Goal: Check status: Check status

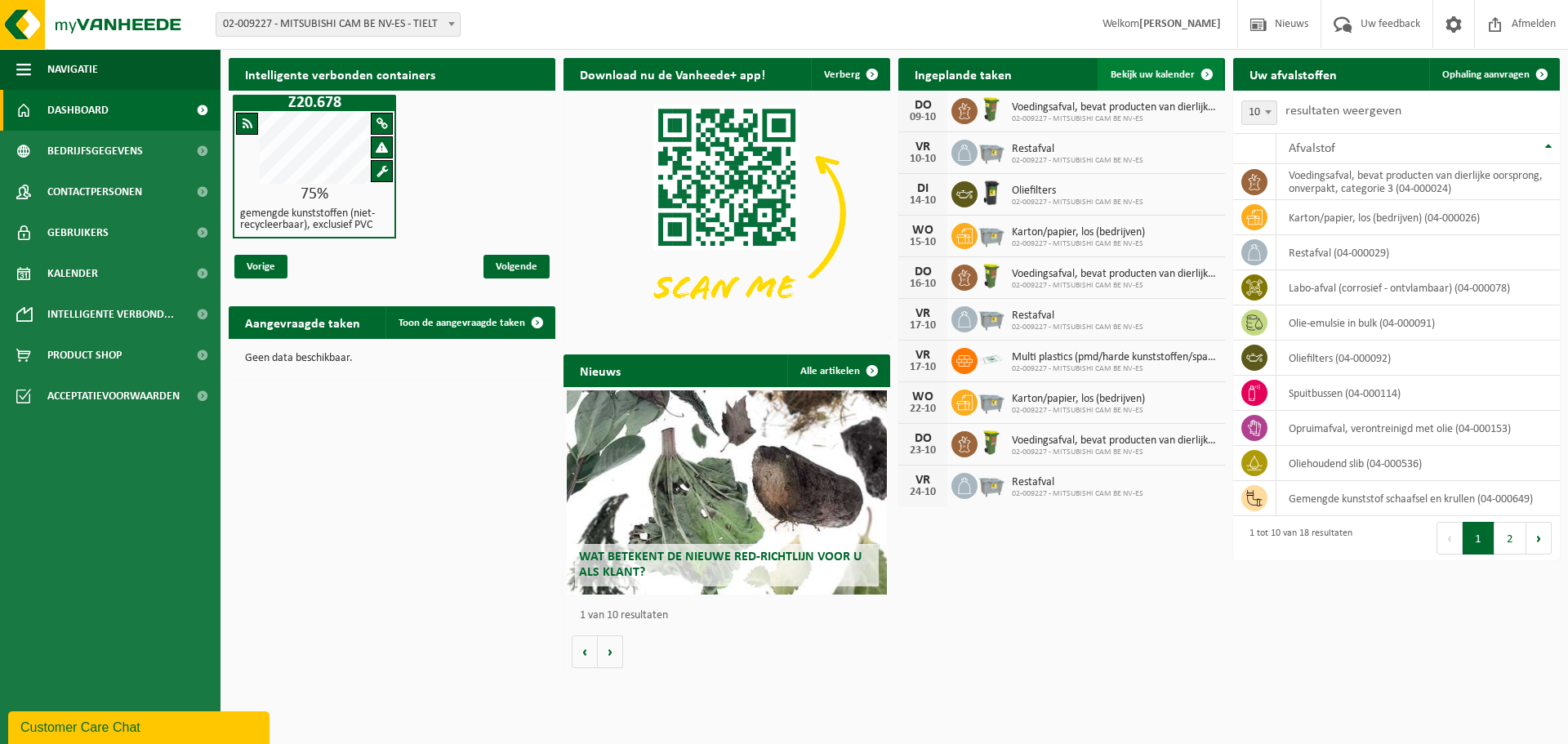
click at [1119, 76] on span "Bekijk uw kalender" at bounding box center [1153, 75] width 84 height 10
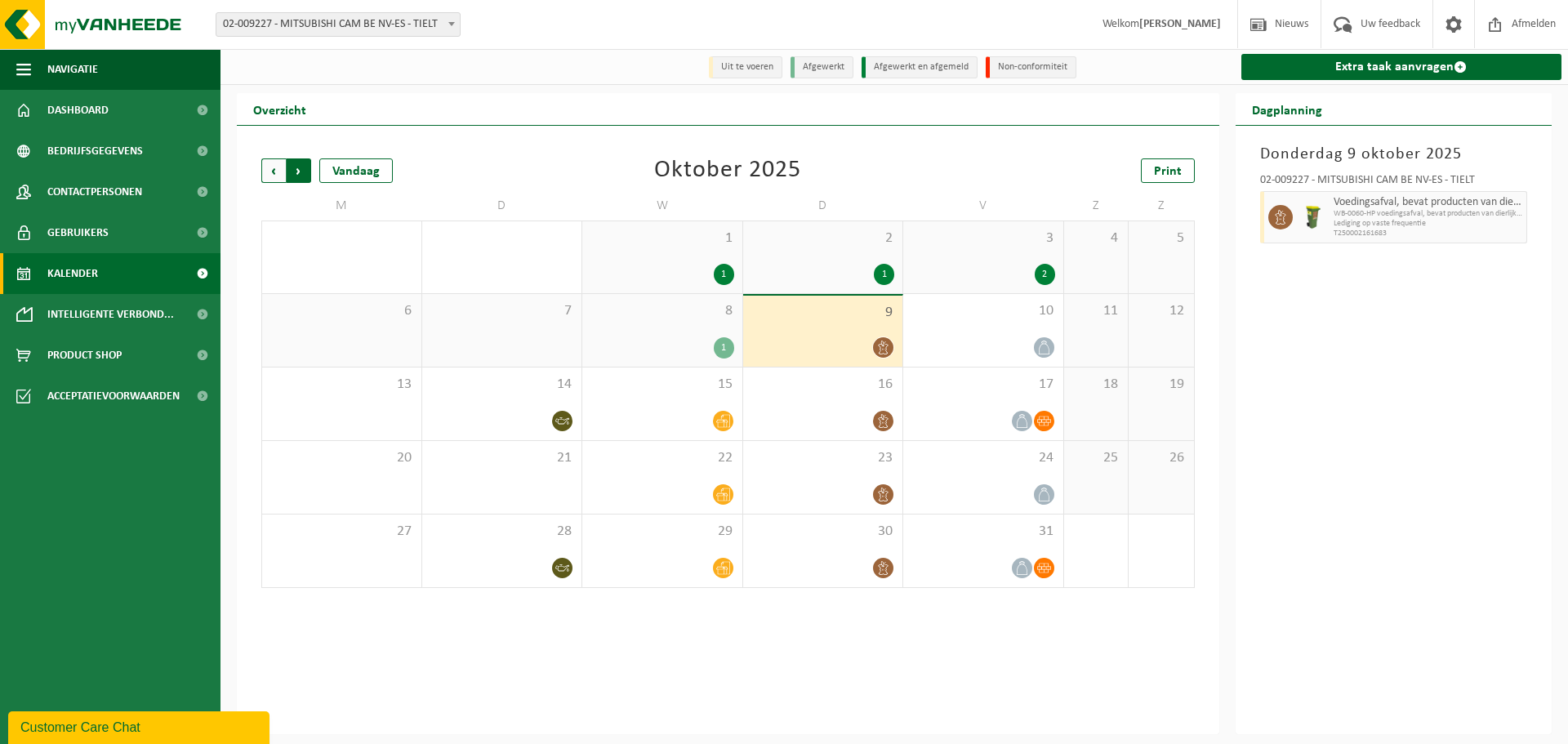
click at [267, 171] on span "Vorige" at bounding box center [273, 171] width 25 height 25
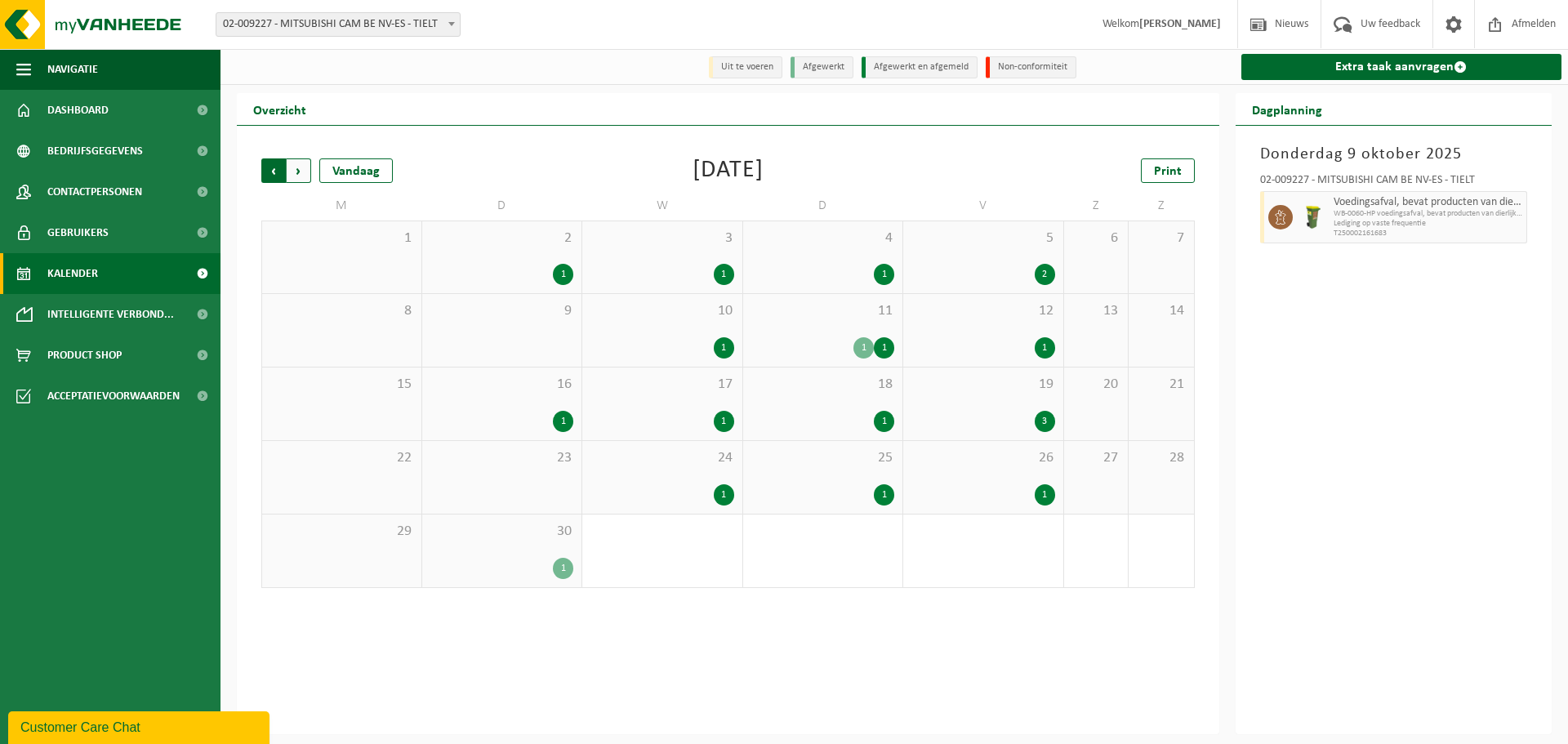
click at [296, 173] on span "Volgende" at bounding box center [298, 171] width 25 height 25
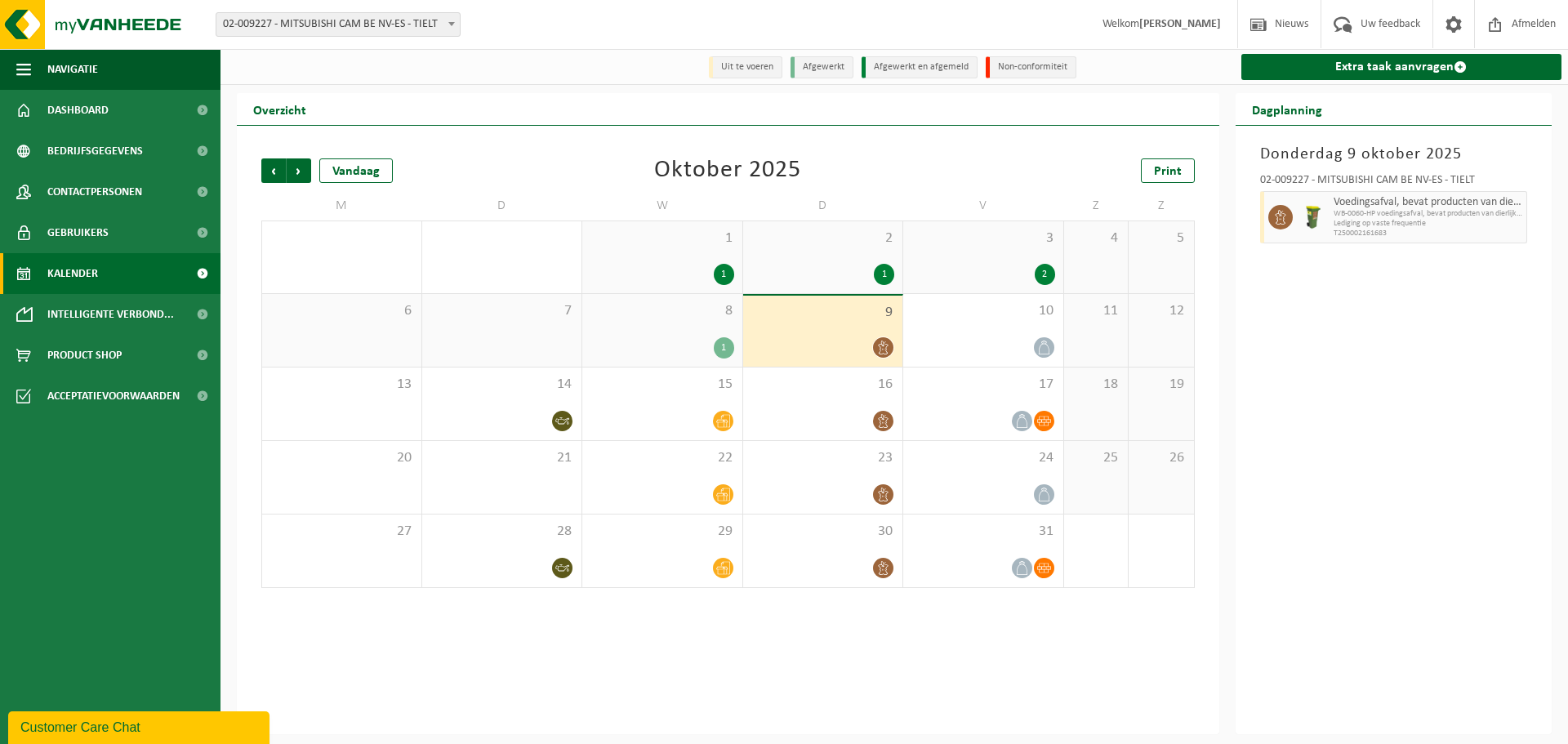
click at [688, 265] on div "1" at bounding box center [663, 274] width 144 height 21
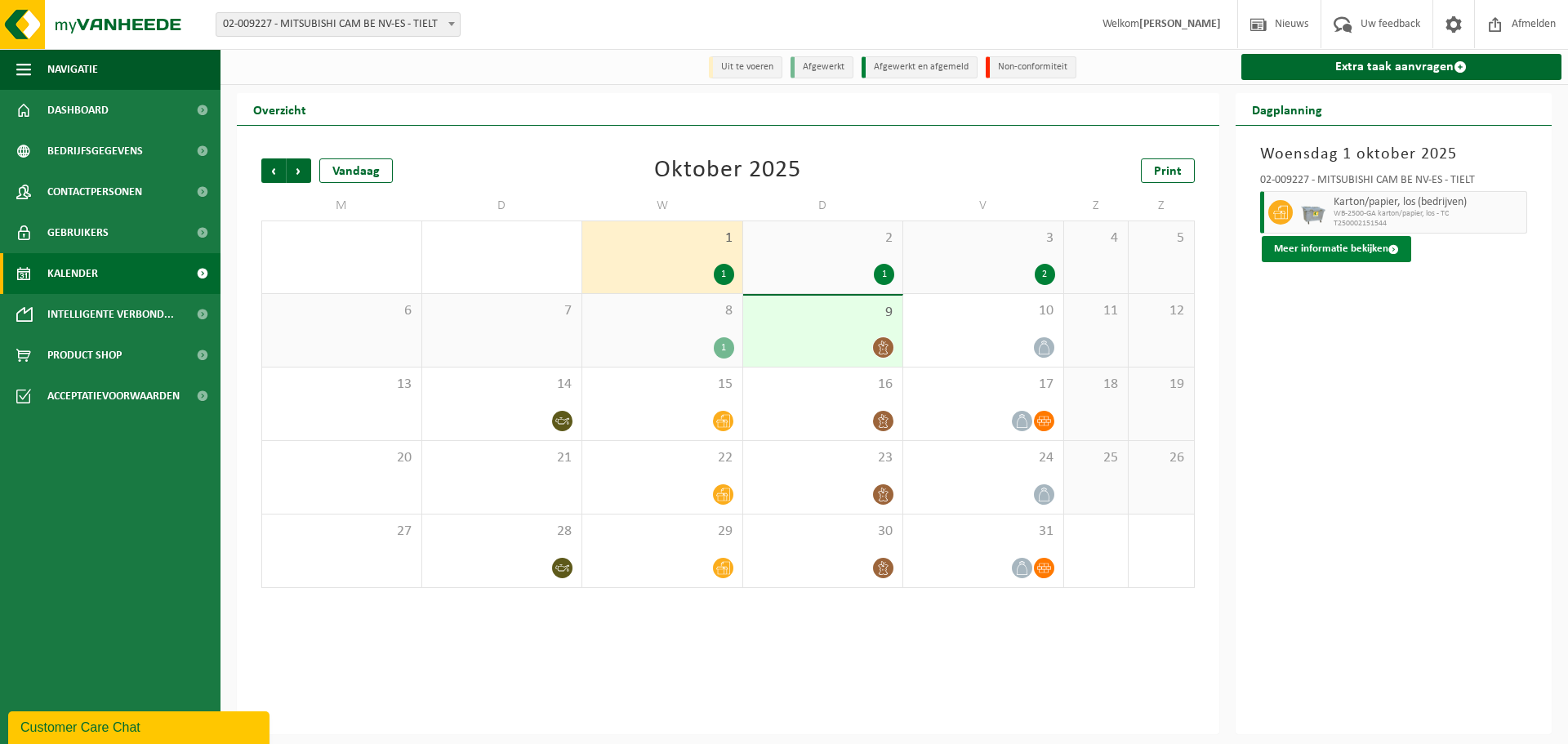
click at [1298, 246] on button "Meer informatie bekijken" at bounding box center [1337, 249] width 149 height 26
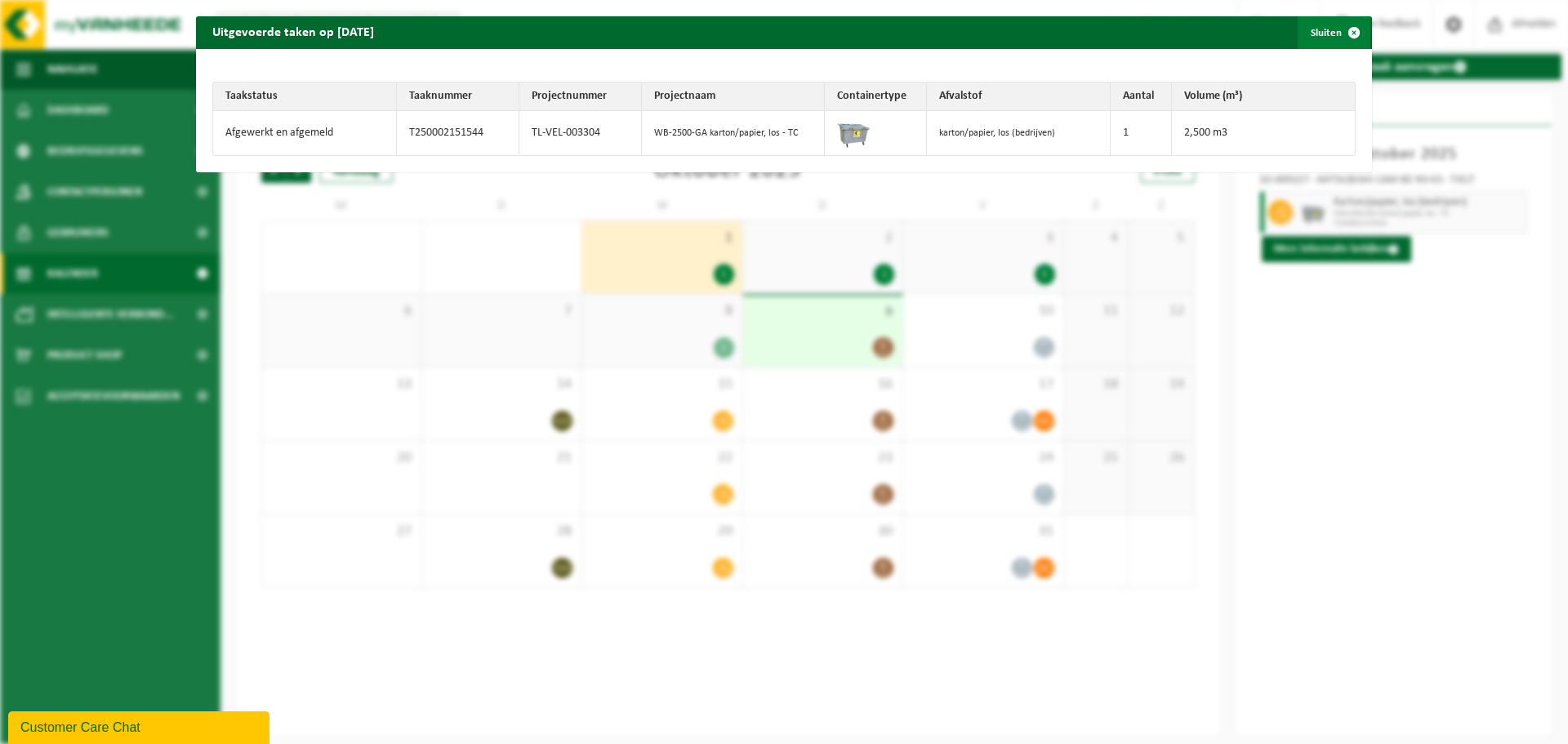
drag, startPoint x: 1347, startPoint y: 30, endPoint x: 1274, endPoint y: 49, distance: 75.4
click at [1347, 31] on span "button" at bounding box center [1355, 33] width 33 height 33
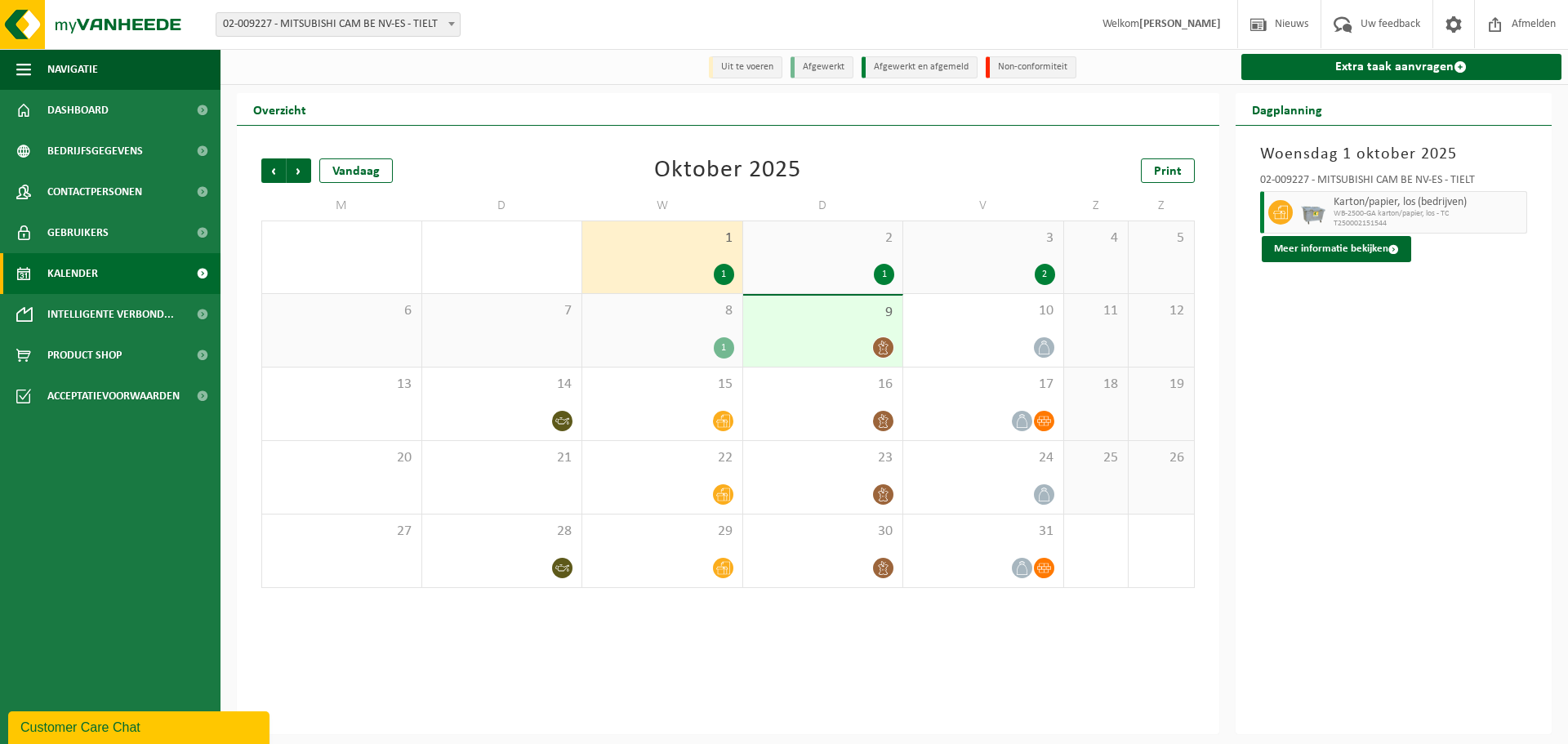
click at [886, 253] on div "2 1" at bounding box center [823, 257] width 160 height 72
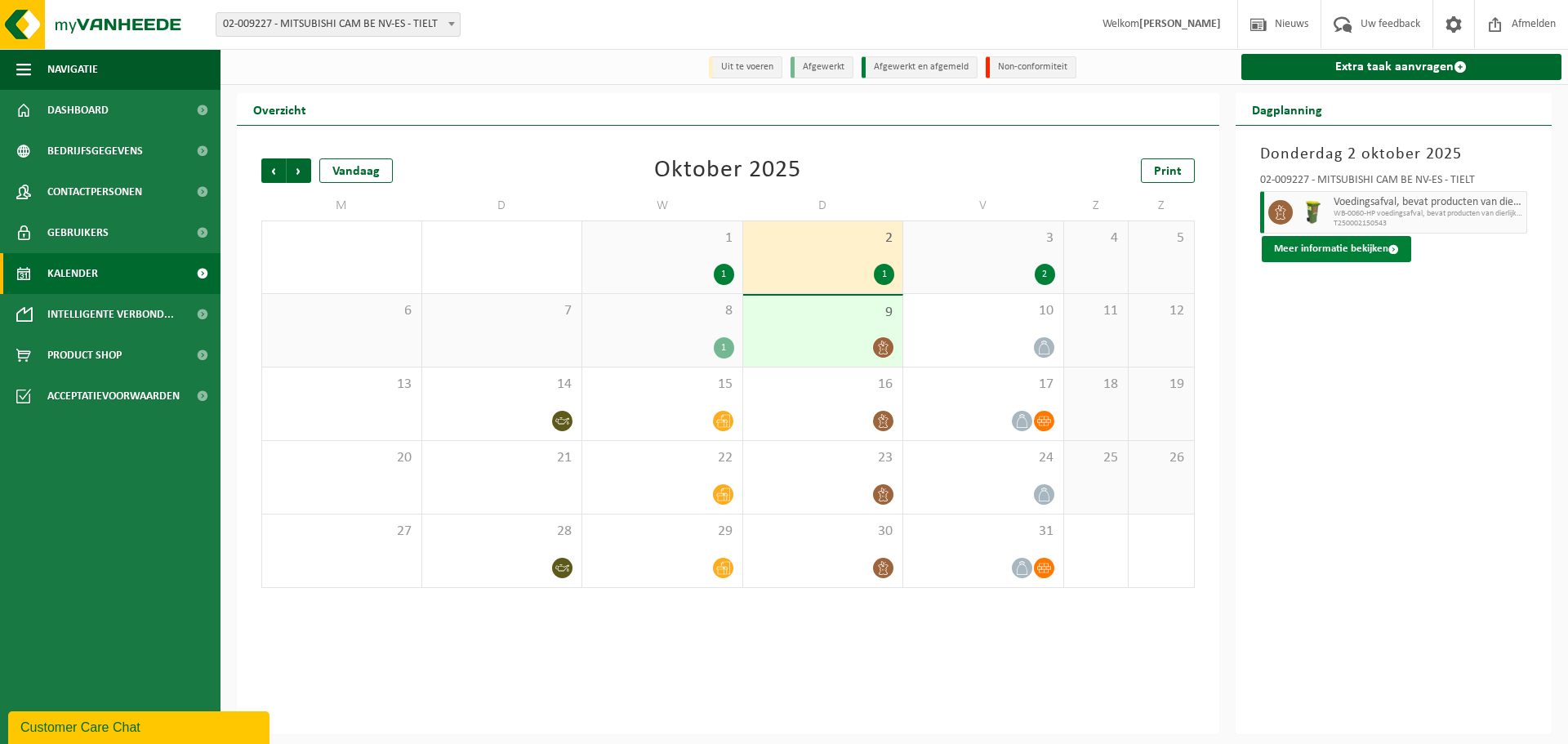
click at [1352, 255] on button "Meer informatie bekijken" at bounding box center [1337, 249] width 149 height 26
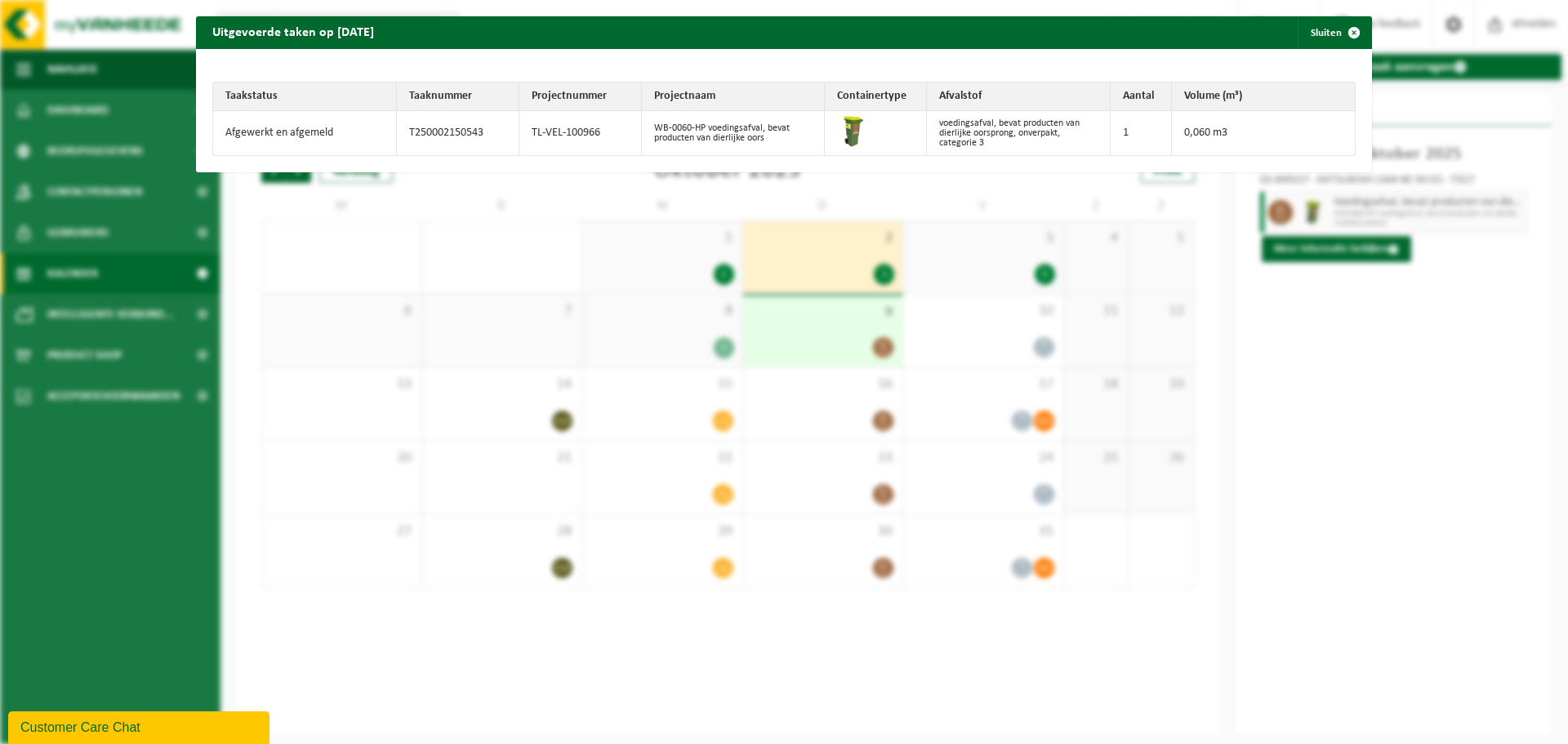
click at [1347, 33] on span "button" at bounding box center [1355, 33] width 33 height 33
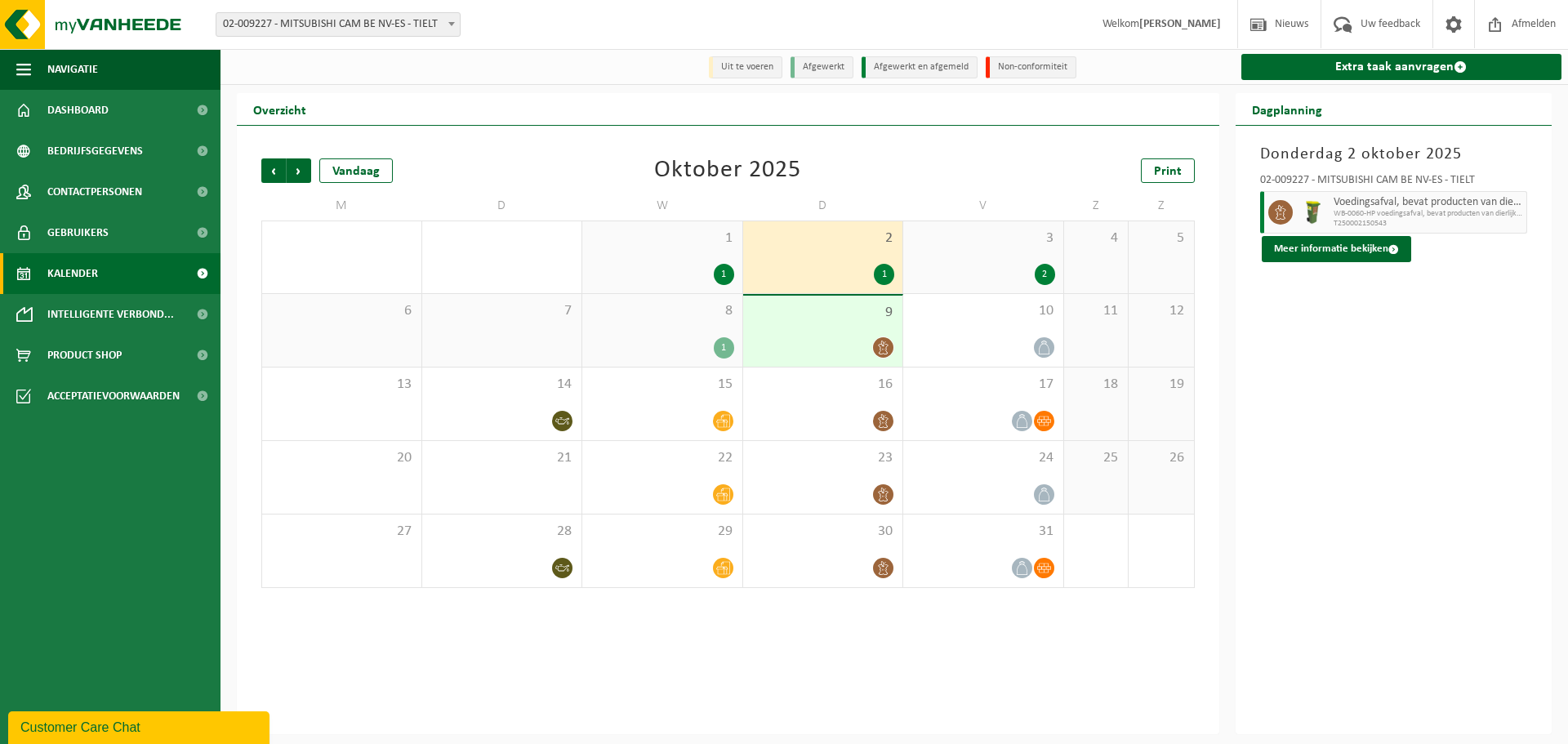
click at [984, 248] on span "3" at bounding box center [983, 238] width 144 height 18
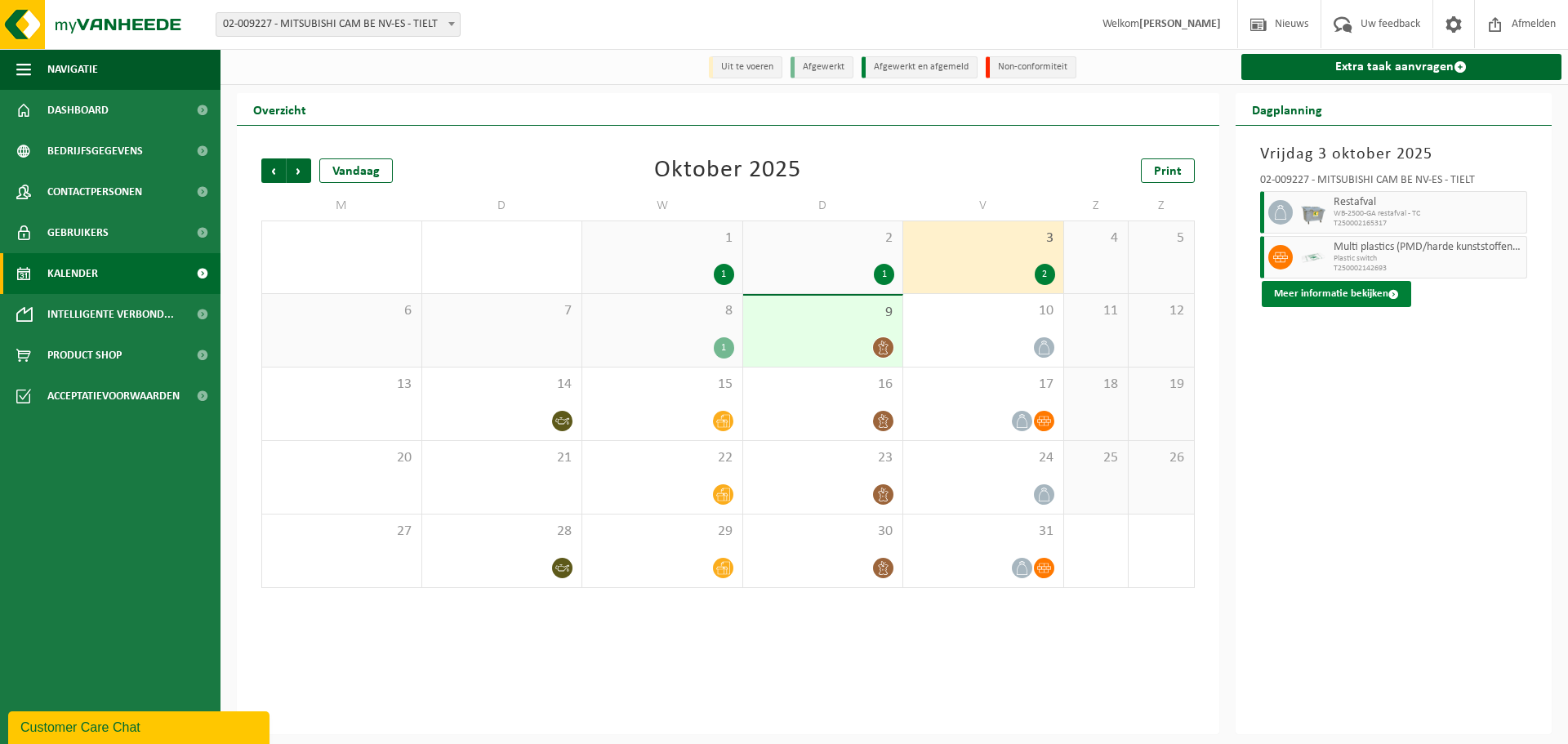
click at [1307, 303] on button "Meer informatie bekijken" at bounding box center [1337, 294] width 149 height 26
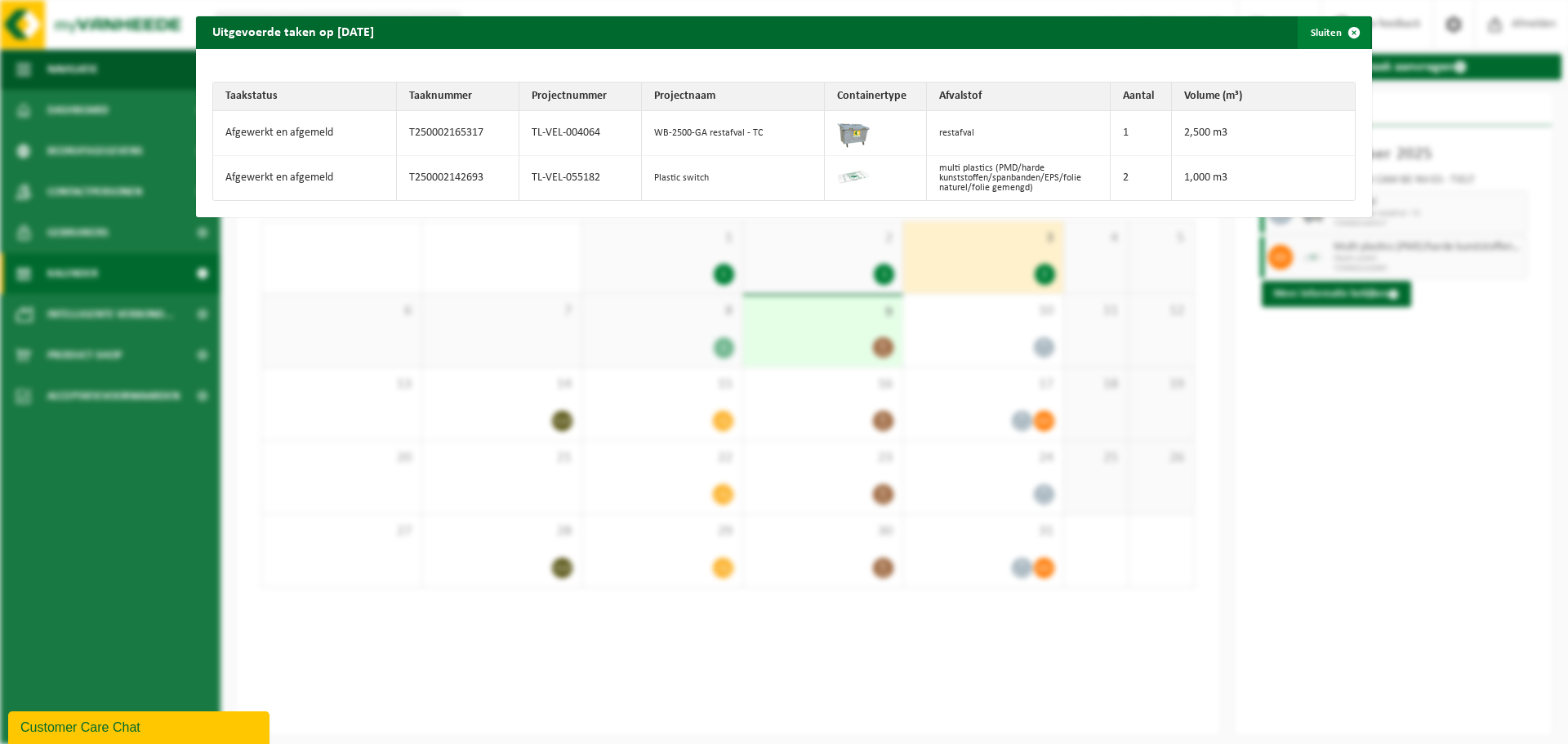
click at [1345, 31] on span "button" at bounding box center [1355, 33] width 33 height 33
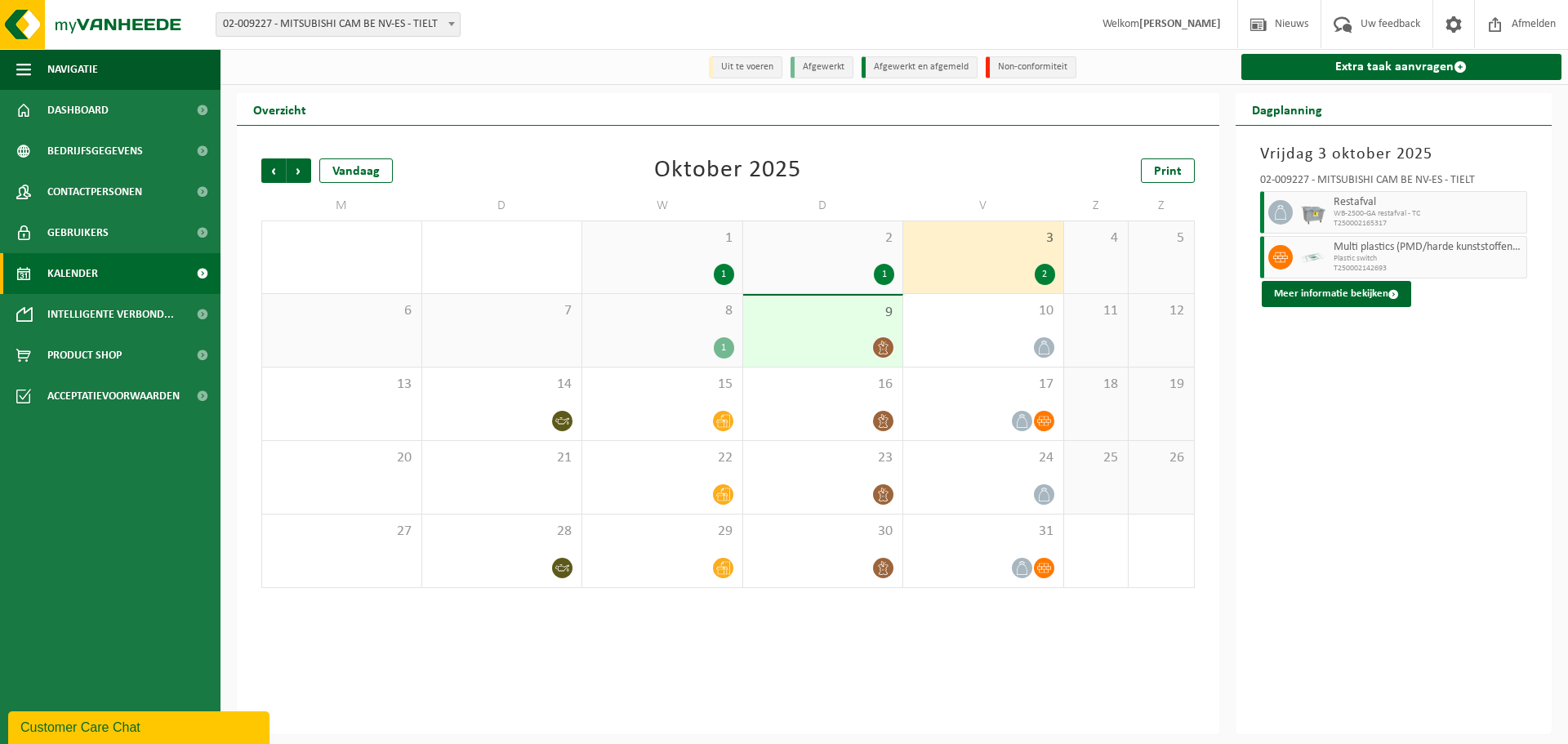
click at [698, 348] on div "1" at bounding box center [663, 347] width 144 height 21
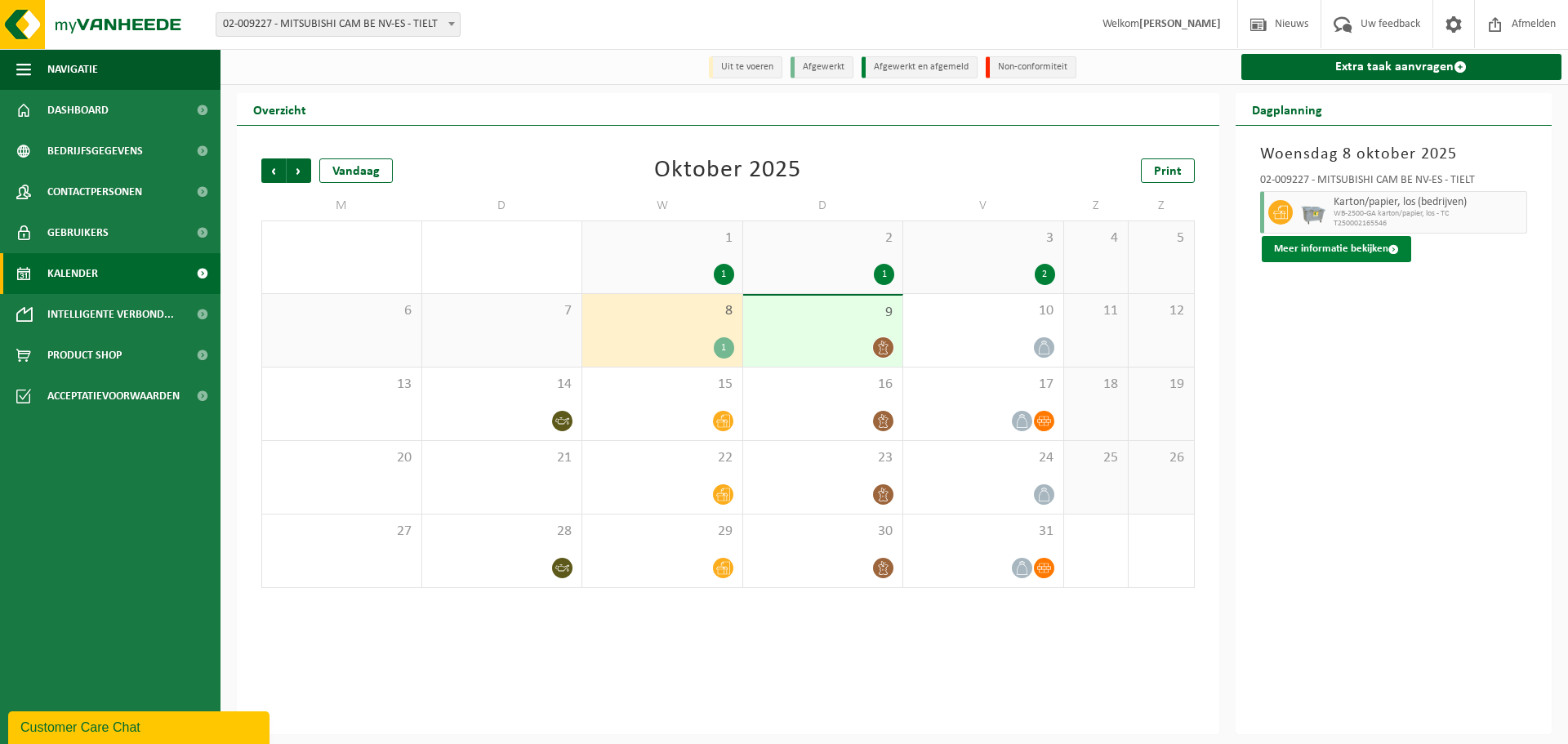
click at [1345, 261] on button "Meer informatie bekijken" at bounding box center [1337, 249] width 149 height 26
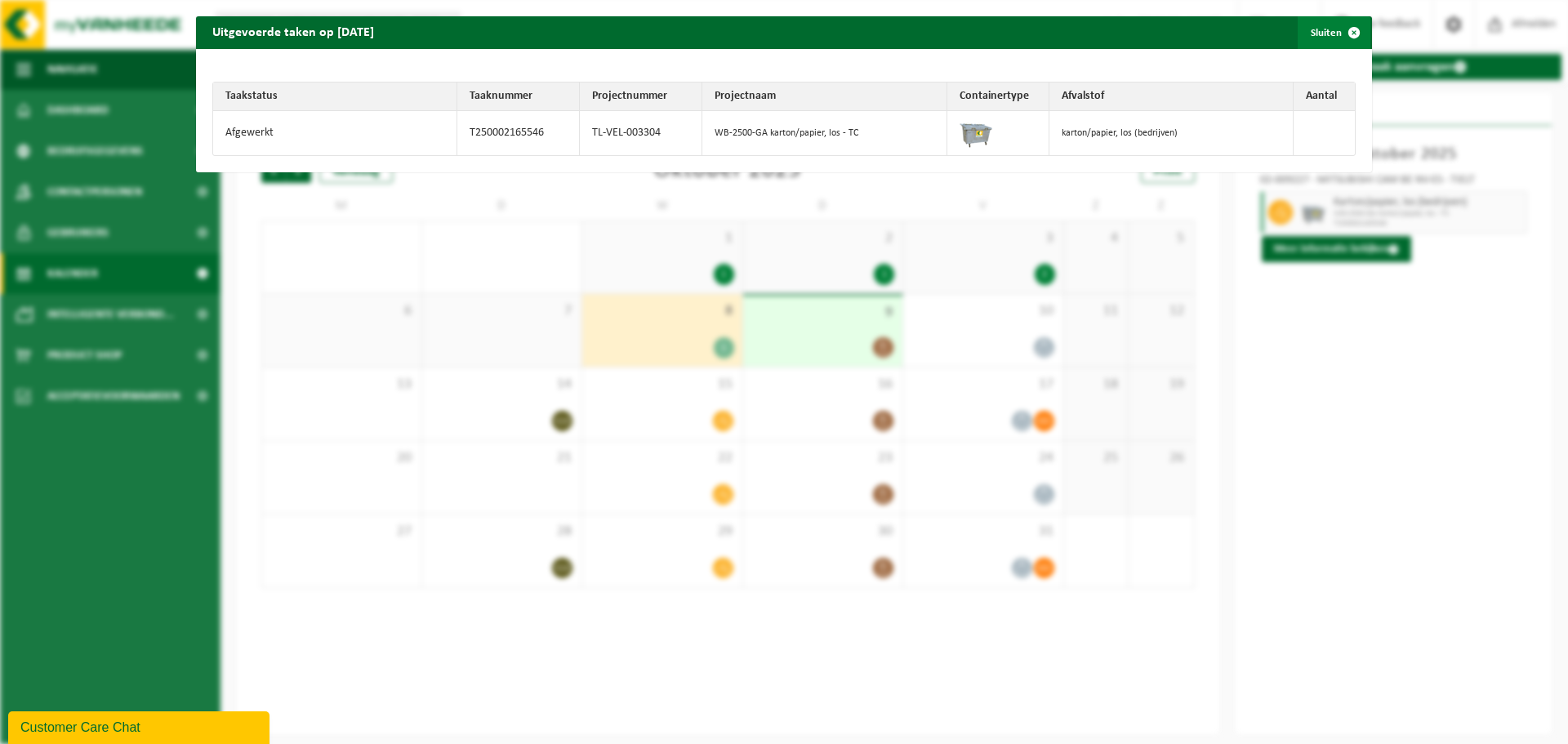
click at [1345, 27] on span "button" at bounding box center [1355, 33] width 33 height 33
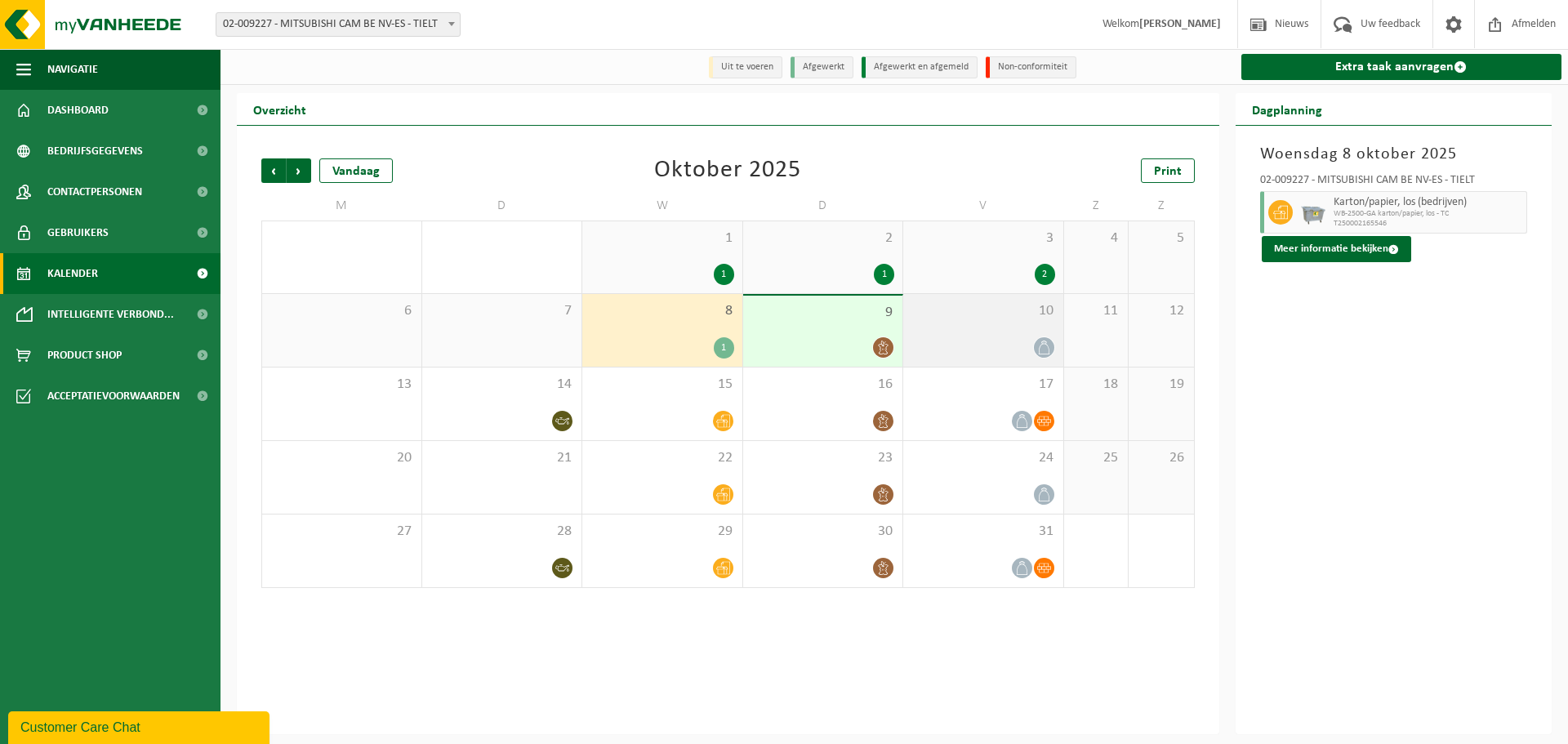
click at [970, 335] on div "10" at bounding box center [983, 330] width 160 height 73
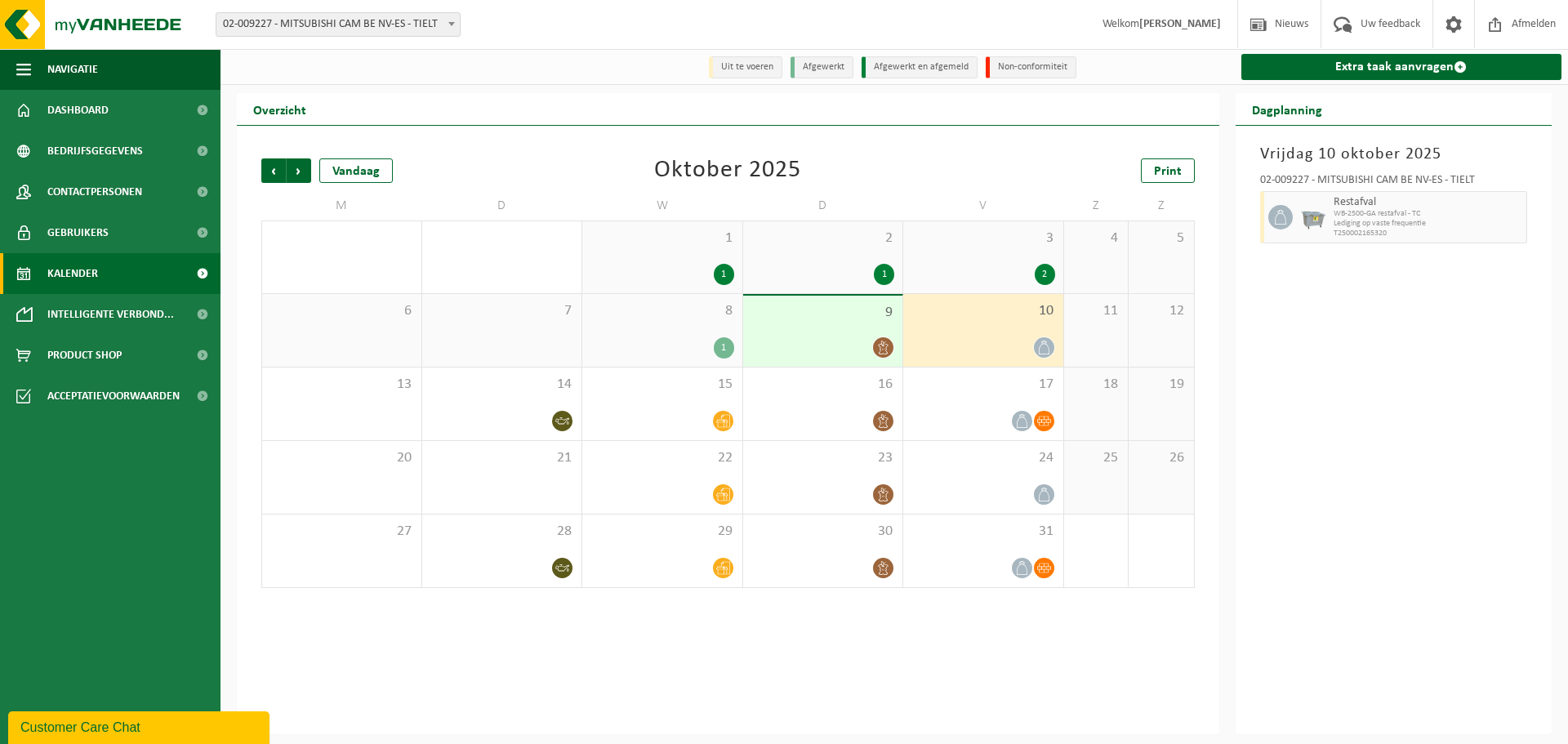
click at [862, 345] on div at bounding box center [823, 348] width 144 height 22
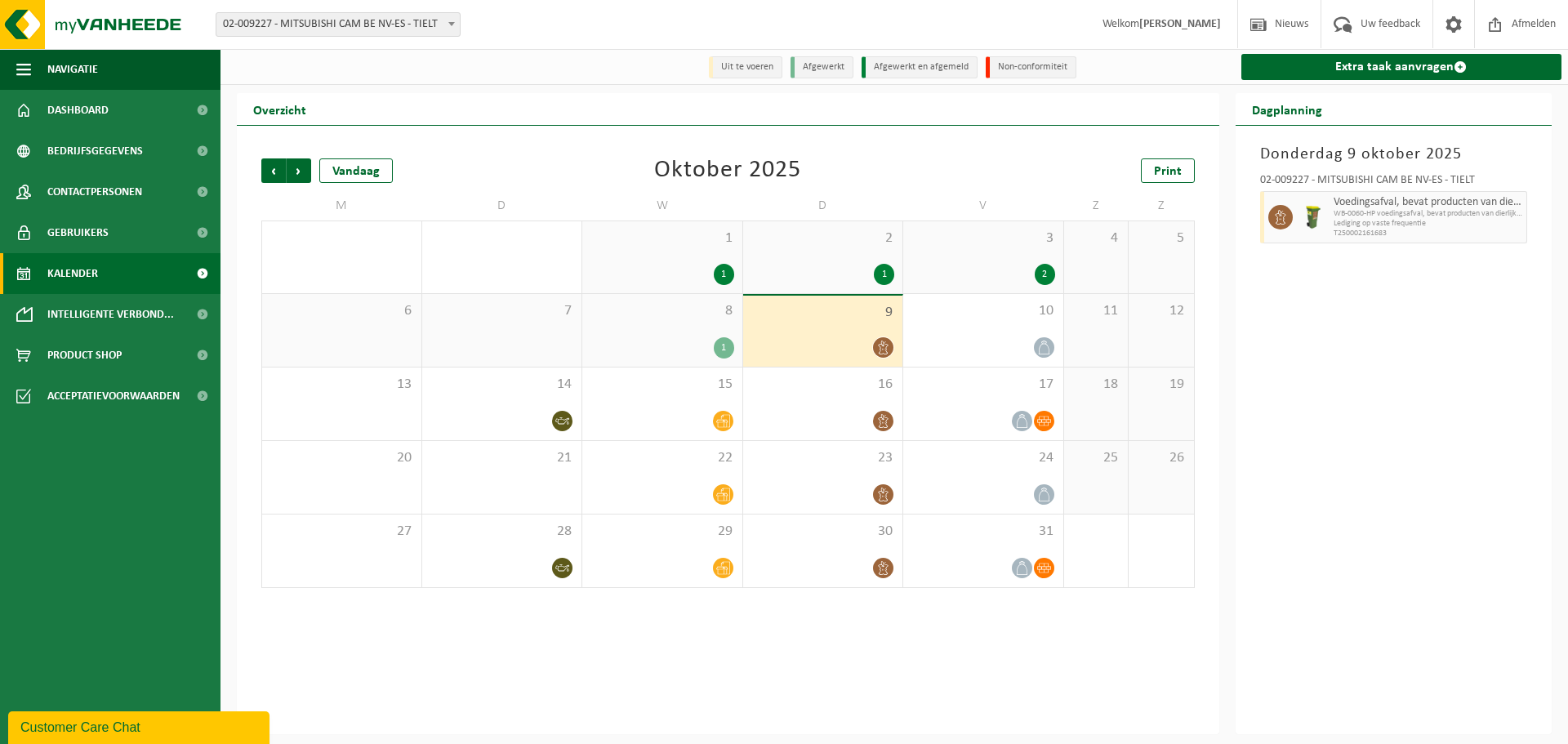
click at [677, 309] on span "8" at bounding box center [663, 310] width 144 height 18
